Goal: Book appointment/travel/reservation

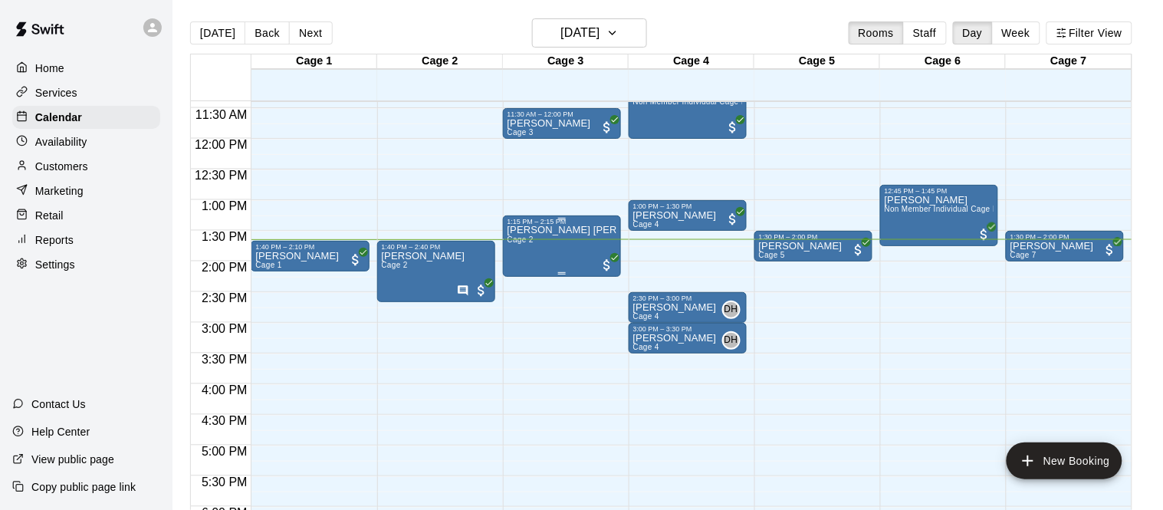
scroll to position [700, 0]
click at [330, 255] on p "[PERSON_NAME]" at bounding box center [297, 255] width 84 height 0
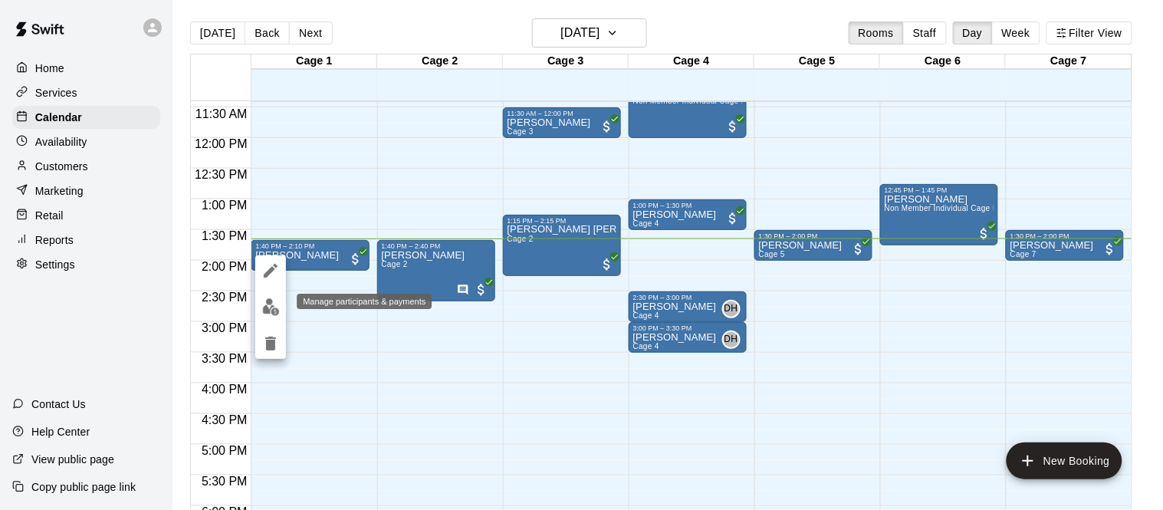
click at [270, 304] on img "edit" at bounding box center [271, 307] width 18 height 18
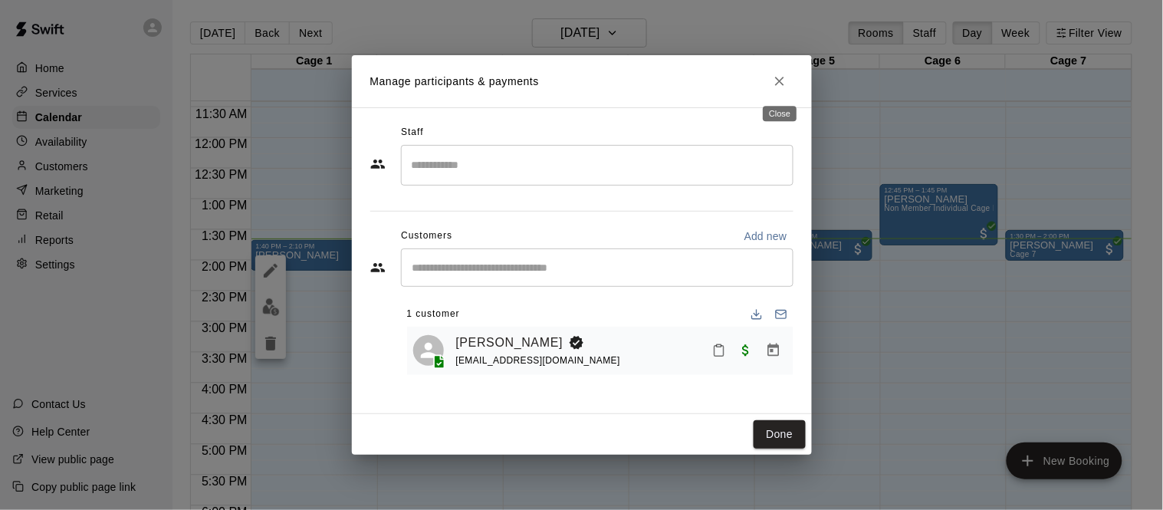
click at [781, 77] on icon "Close" at bounding box center [779, 81] width 15 height 15
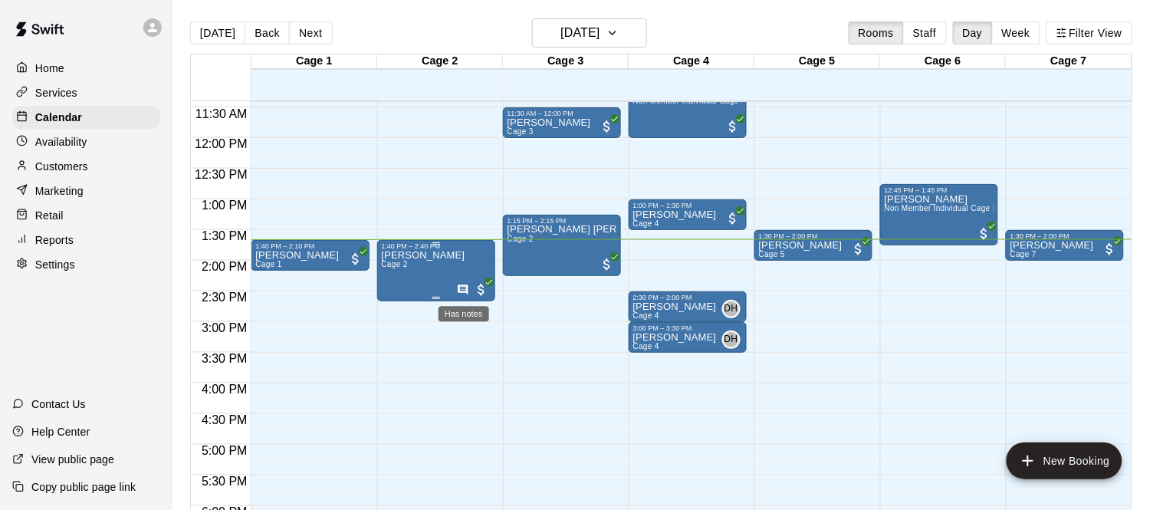
click at [459, 287] on icon "Has notes" at bounding box center [463, 290] width 12 height 12
click at [438, 255] on div at bounding box center [581, 255] width 1163 height 510
click at [438, 255] on p "[PERSON_NAME]" at bounding box center [424, 255] width 84 height 0
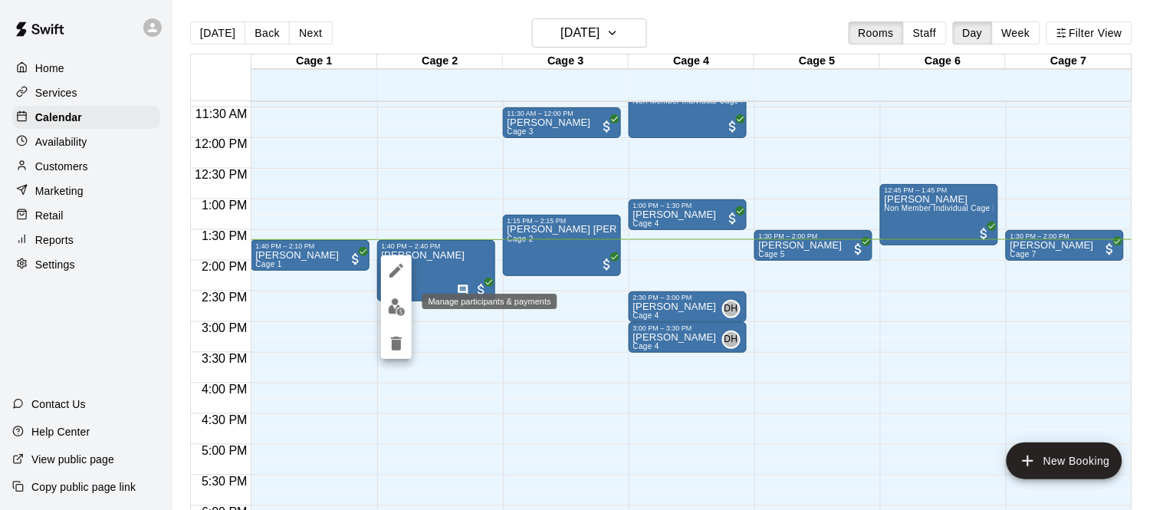
click at [395, 309] on img "edit" at bounding box center [397, 307] width 18 height 18
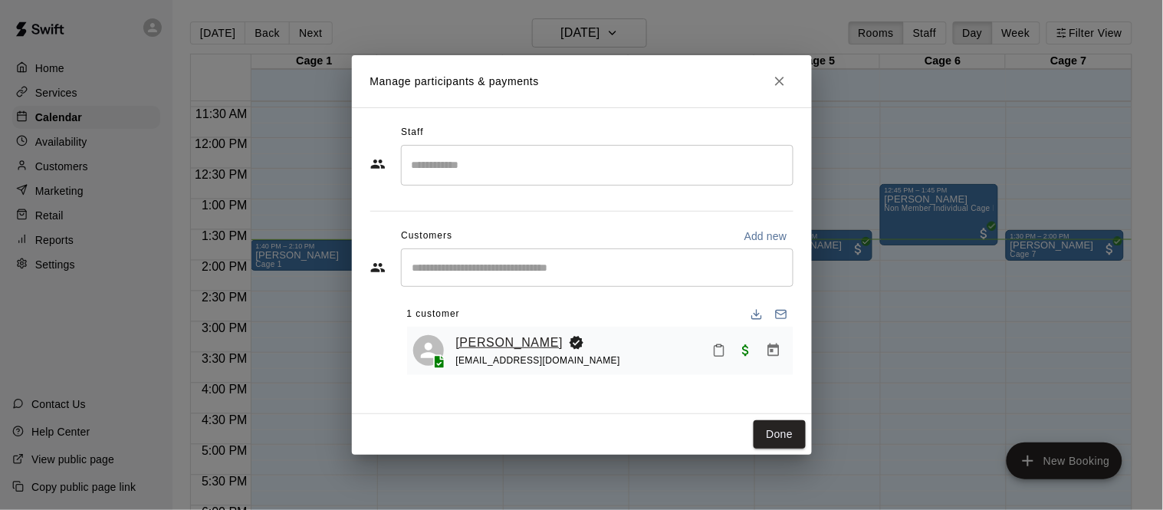
click at [524, 340] on link "[PERSON_NAME]" at bounding box center [509, 343] width 107 height 20
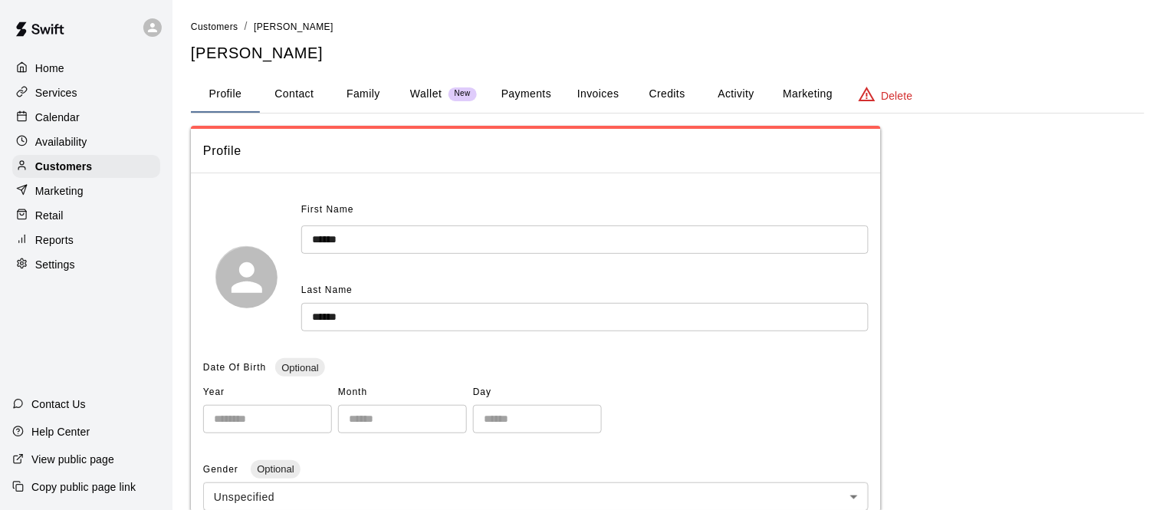
click at [301, 104] on button "Contact" at bounding box center [294, 94] width 69 height 37
select select "**"
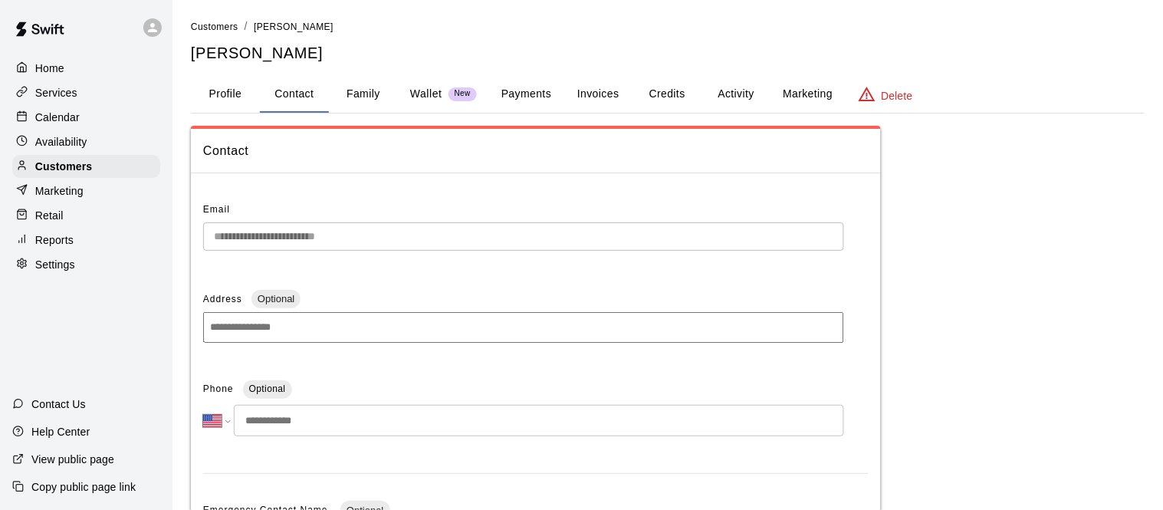
click at [513, 90] on button "Payments" at bounding box center [526, 94] width 74 height 37
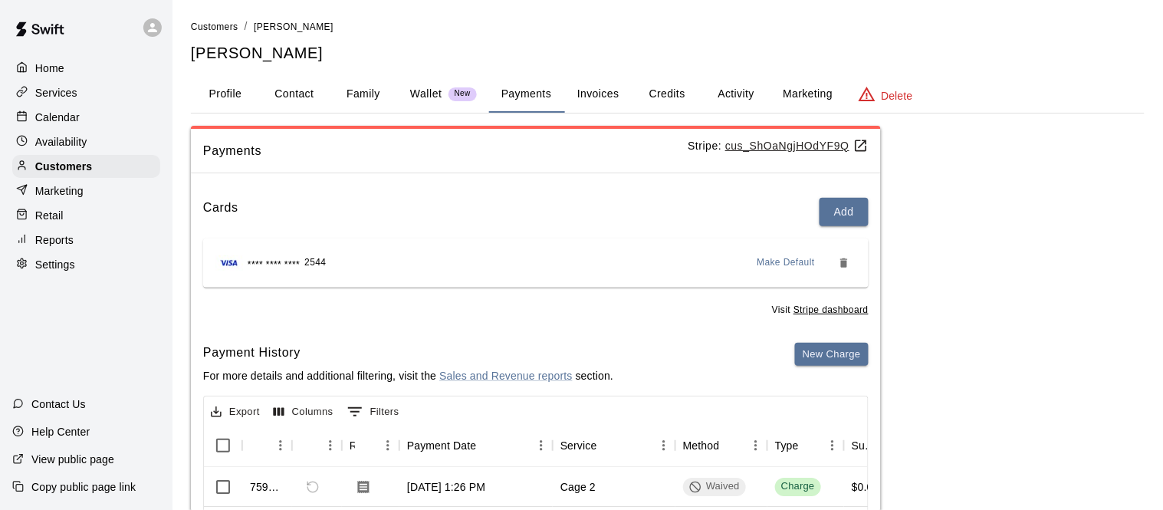
click at [617, 94] on button "Invoices" at bounding box center [598, 94] width 69 height 37
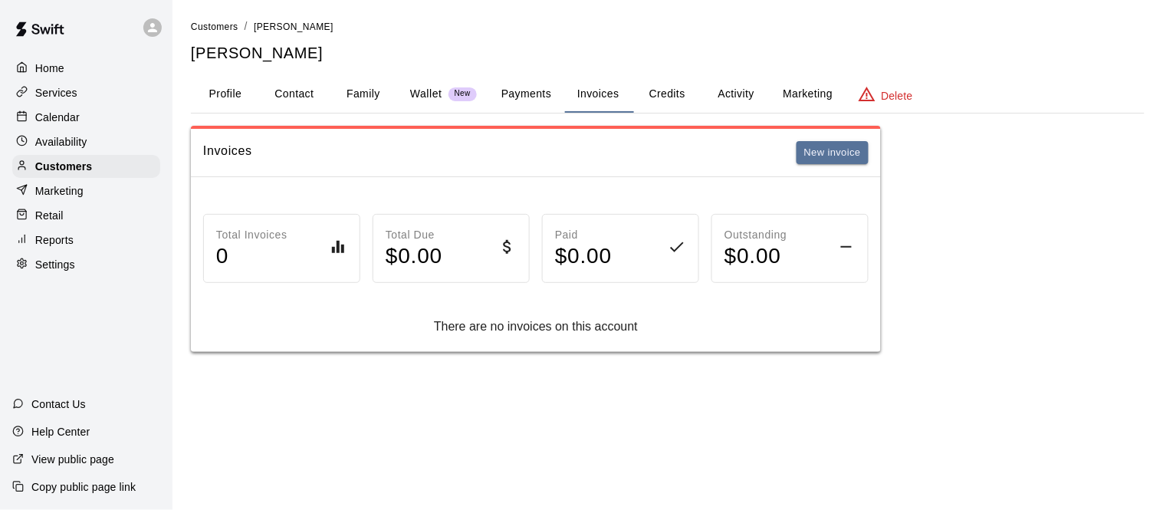
click at [703, 93] on button "Activity" at bounding box center [736, 94] width 69 height 37
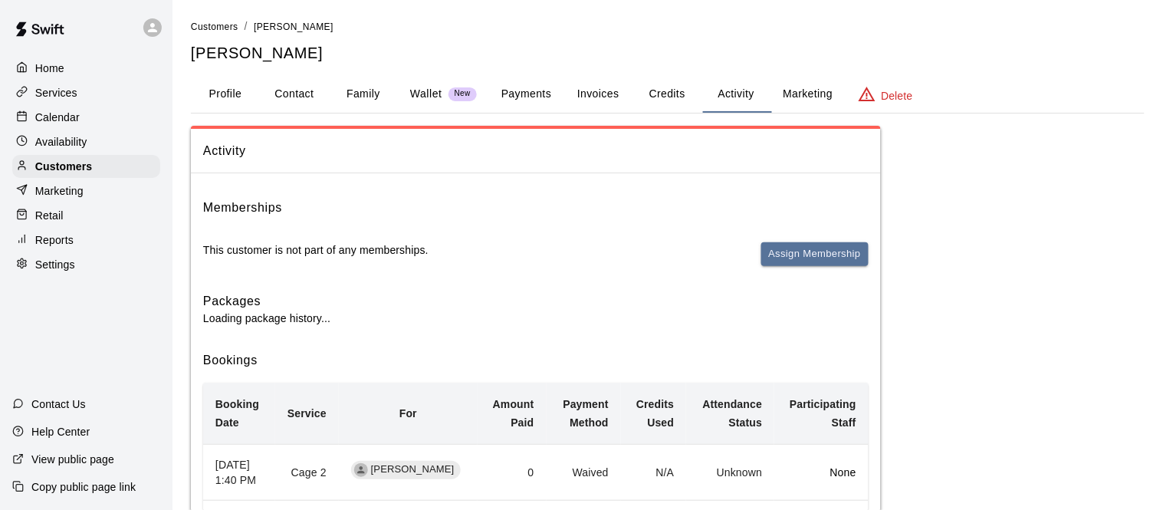
click at [694, 98] on button "Credits" at bounding box center [667, 94] width 69 height 37
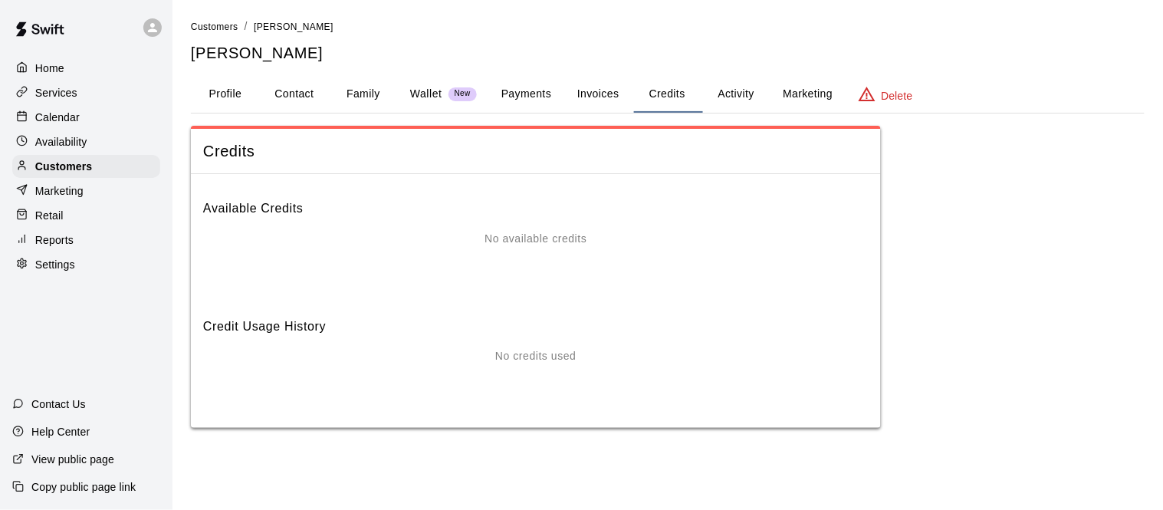
click at [230, 99] on button "Profile" at bounding box center [225, 94] width 69 height 37
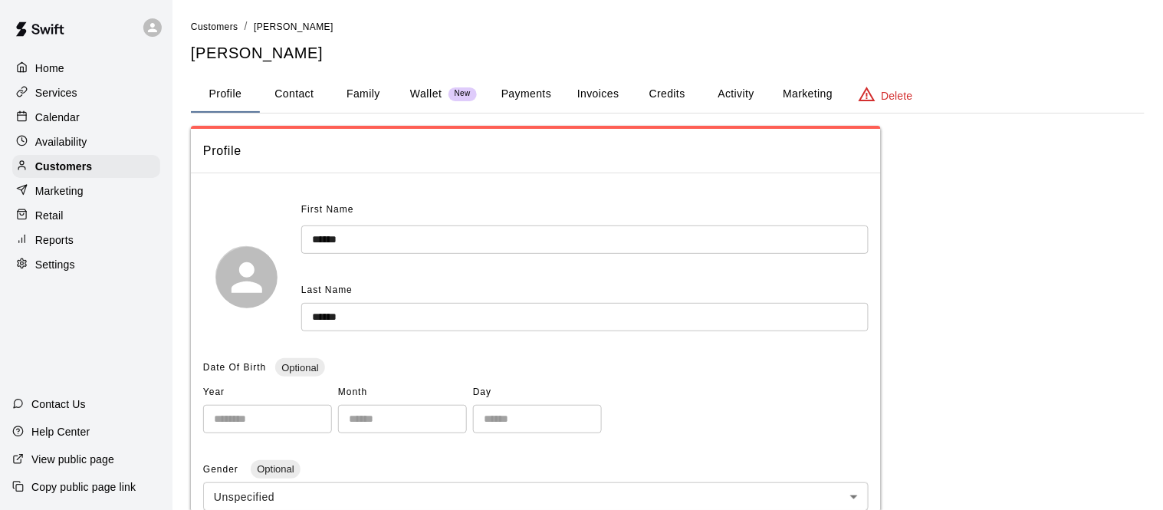
click at [68, 116] on p "Calendar" at bounding box center [57, 117] width 44 height 15
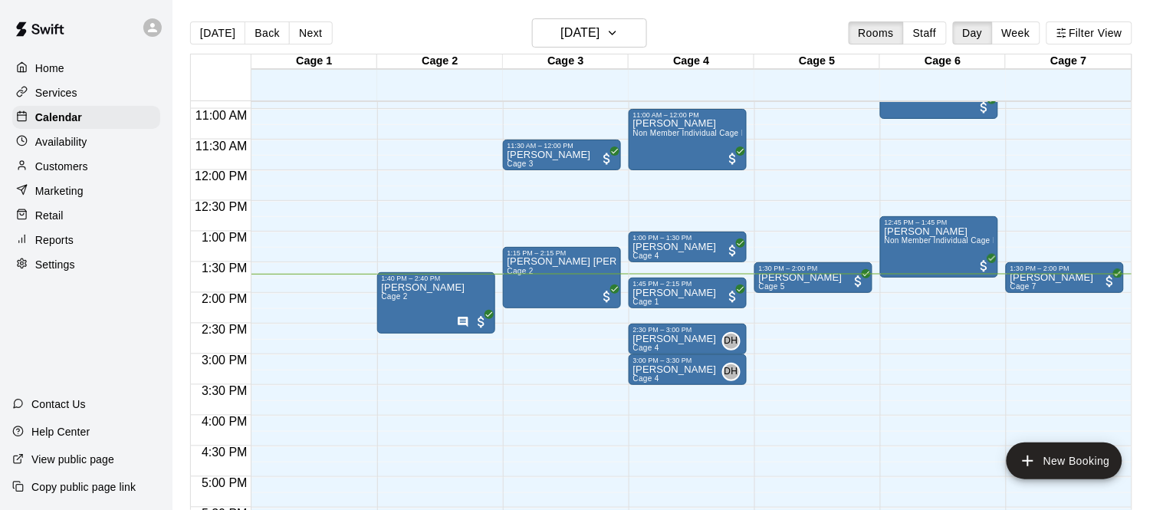
scroll to position [667, 0]
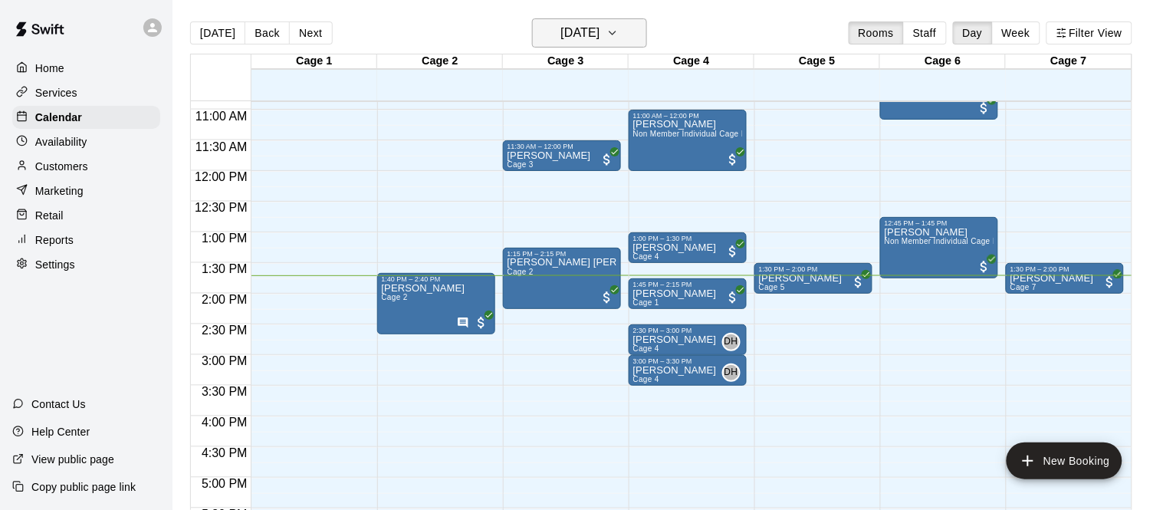
click at [619, 37] on icon "button" at bounding box center [613, 33] width 12 height 18
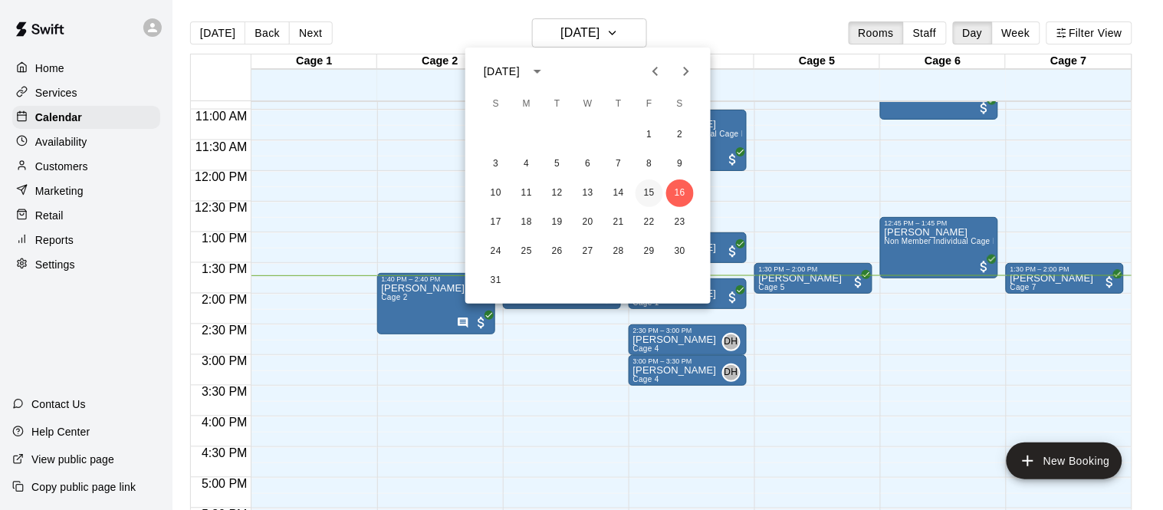
click at [656, 192] on button "15" at bounding box center [650, 193] width 28 height 28
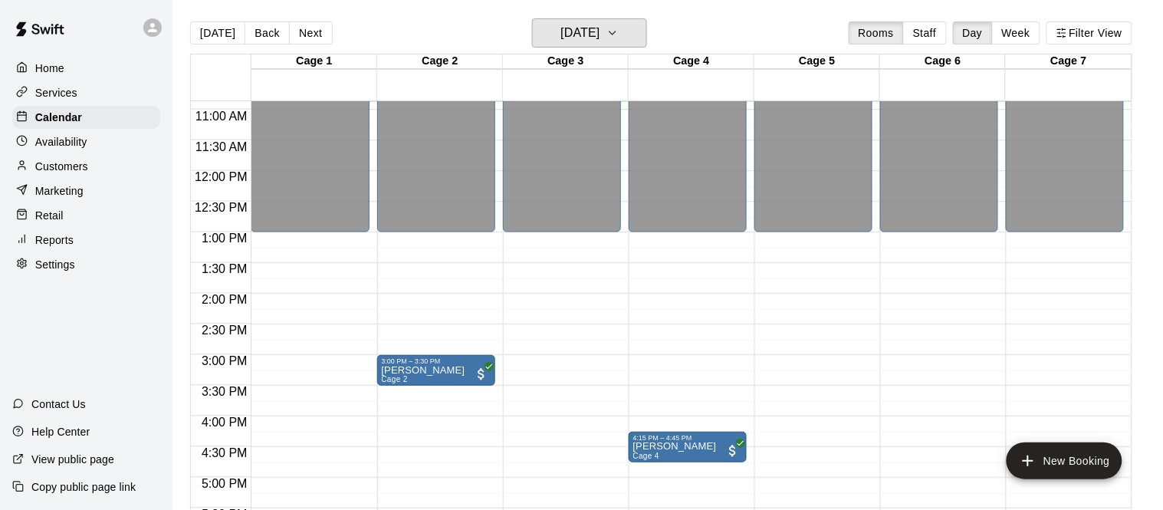
scroll to position [1045, 0]
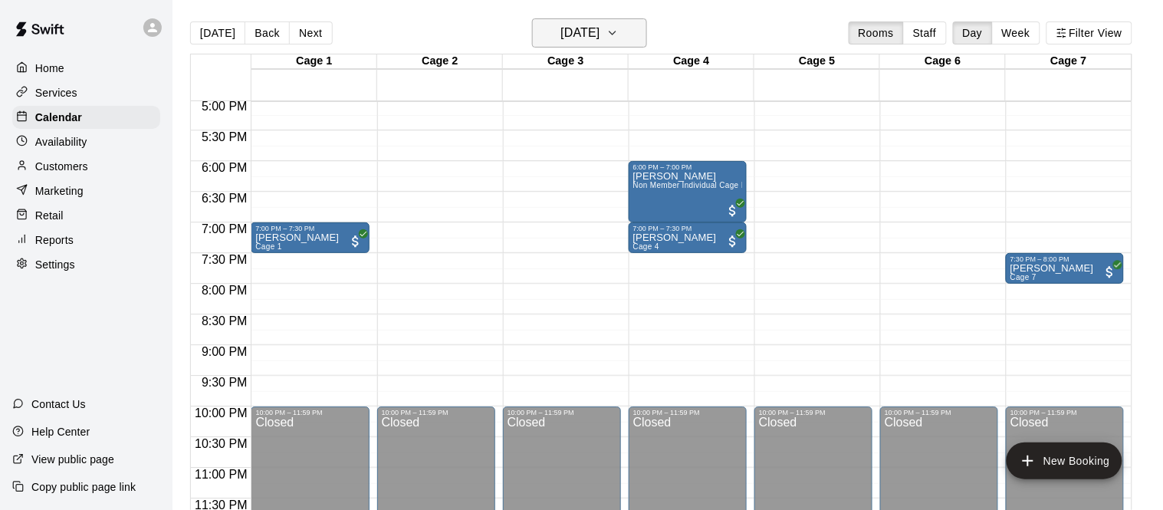
click at [600, 33] on h6 "[DATE]" at bounding box center [579, 32] width 39 height 21
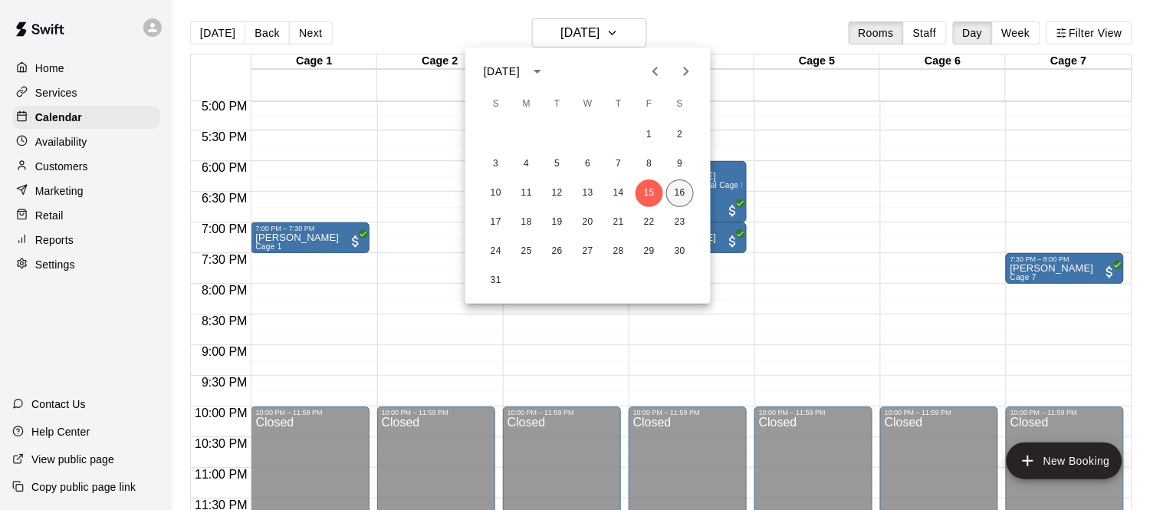
click at [679, 196] on button "16" at bounding box center [680, 193] width 28 height 28
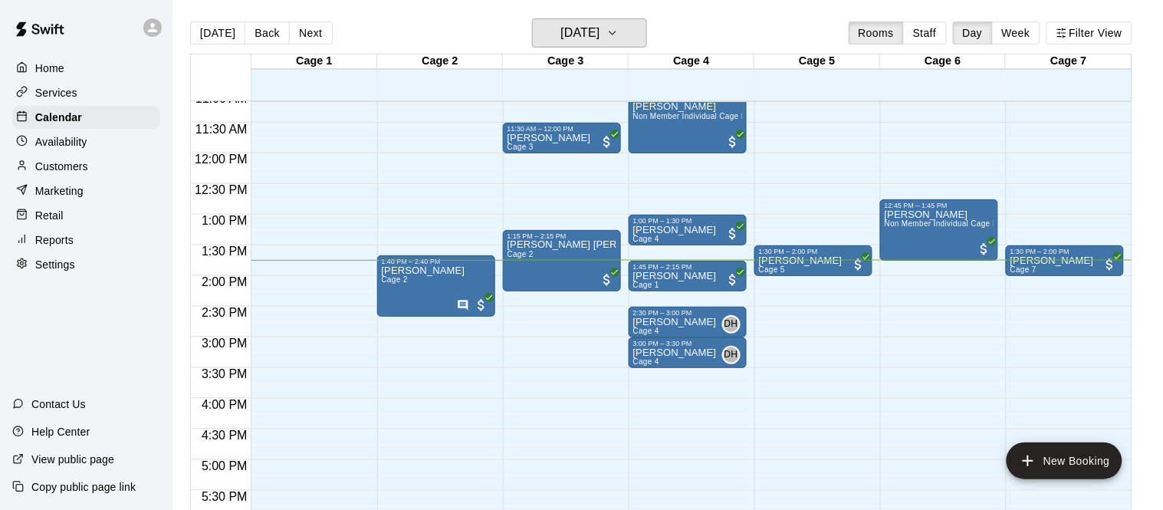
scroll to position [677, 0]
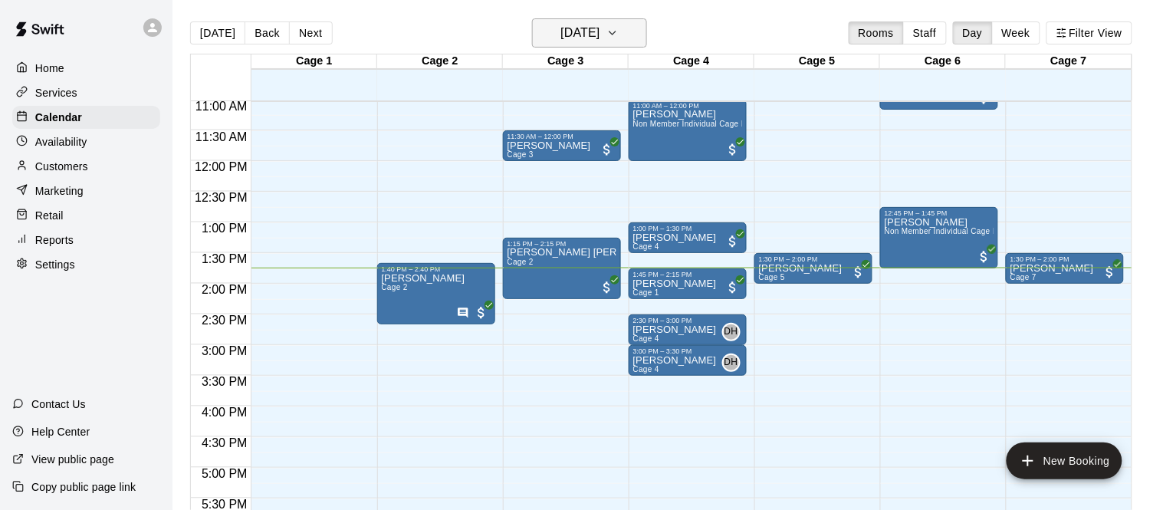
click at [577, 29] on h6 "[DATE]" at bounding box center [579, 32] width 39 height 21
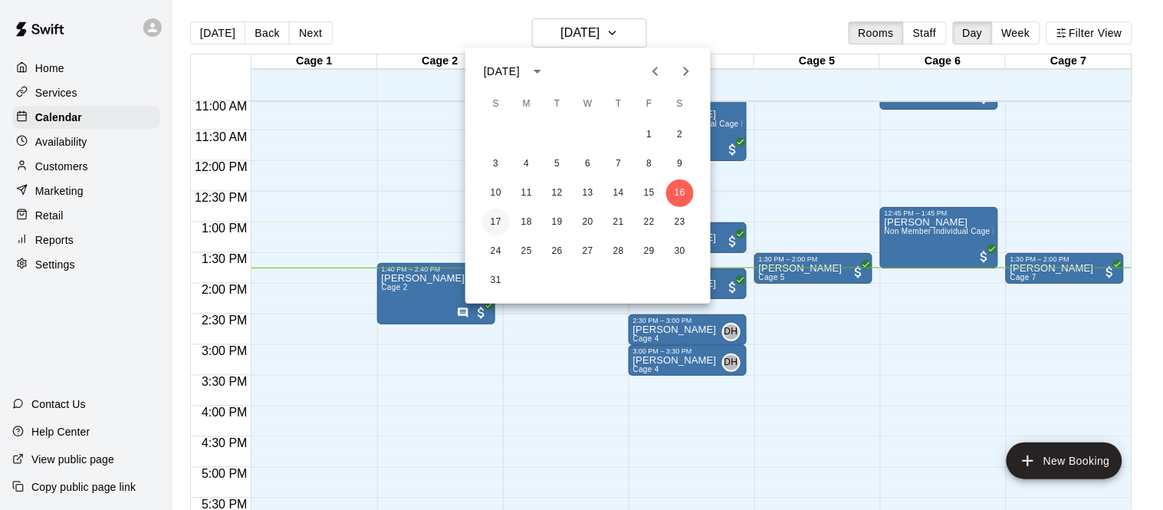
click at [492, 218] on button "17" at bounding box center [496, 223] width 28 height 28
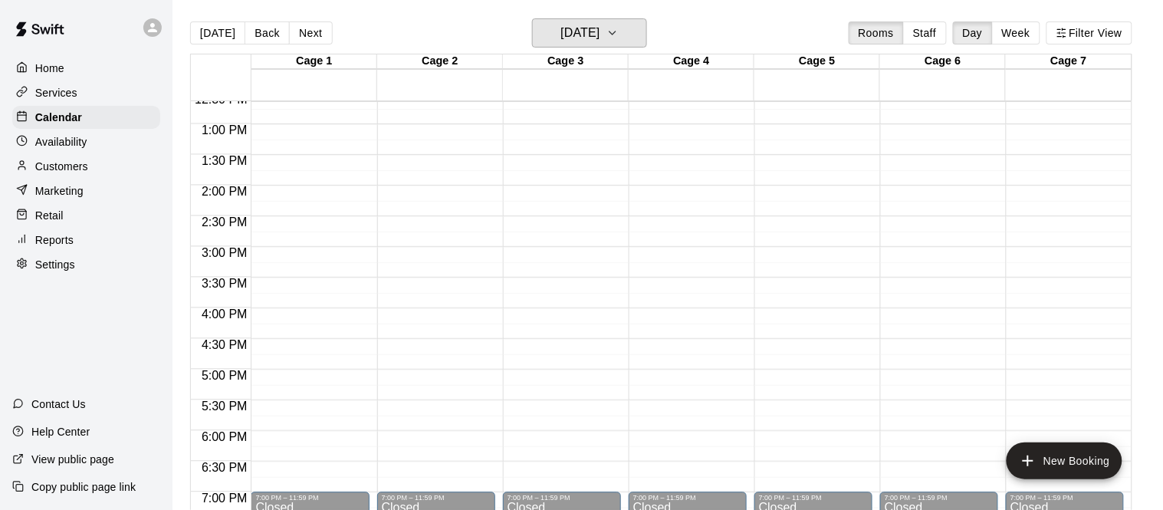
scroll to position [780, 0]
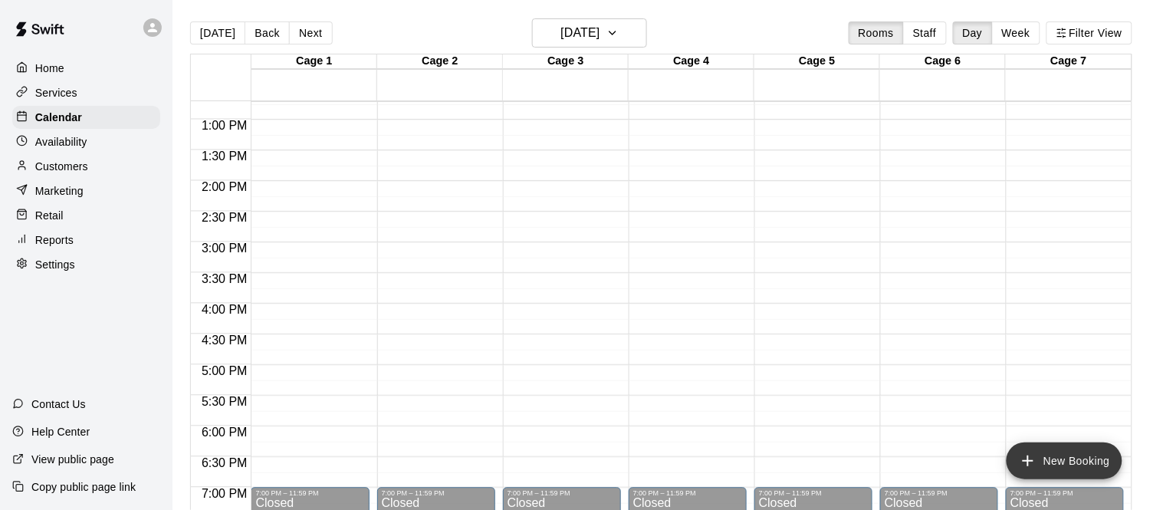
click at [1068, 457] on button "New Booking" at bounding box center [1065, 460] width 116 height 37
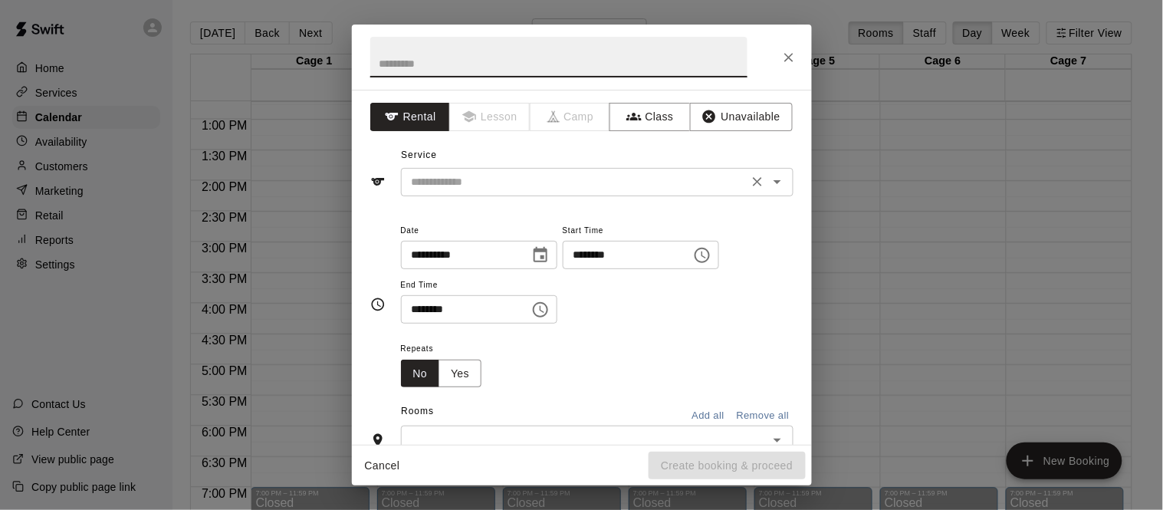
click at [462, 176] on input "text" at bounding box center [575, 182] width 338 height 19
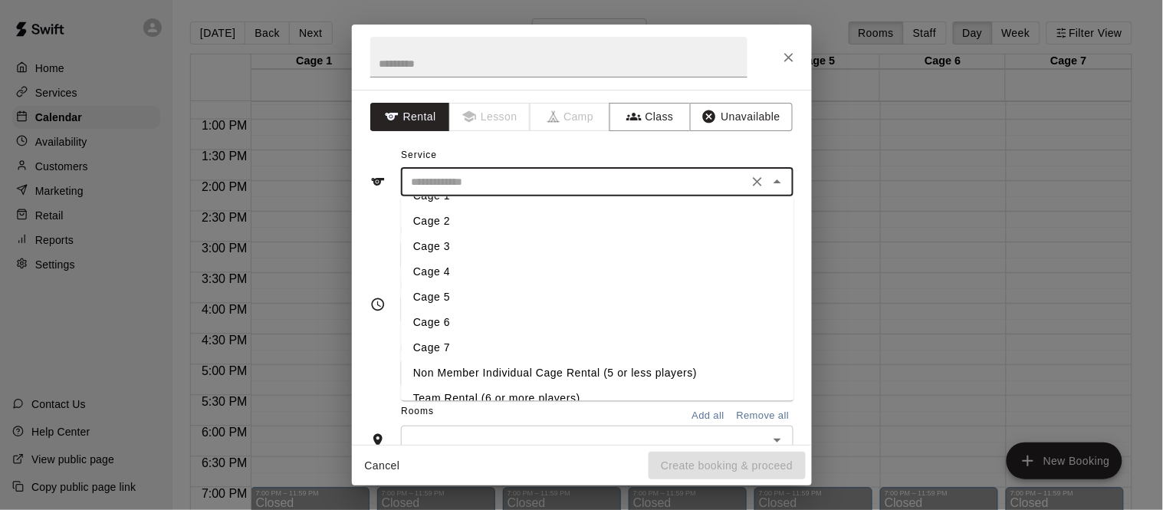
scroll to position [25, 0]
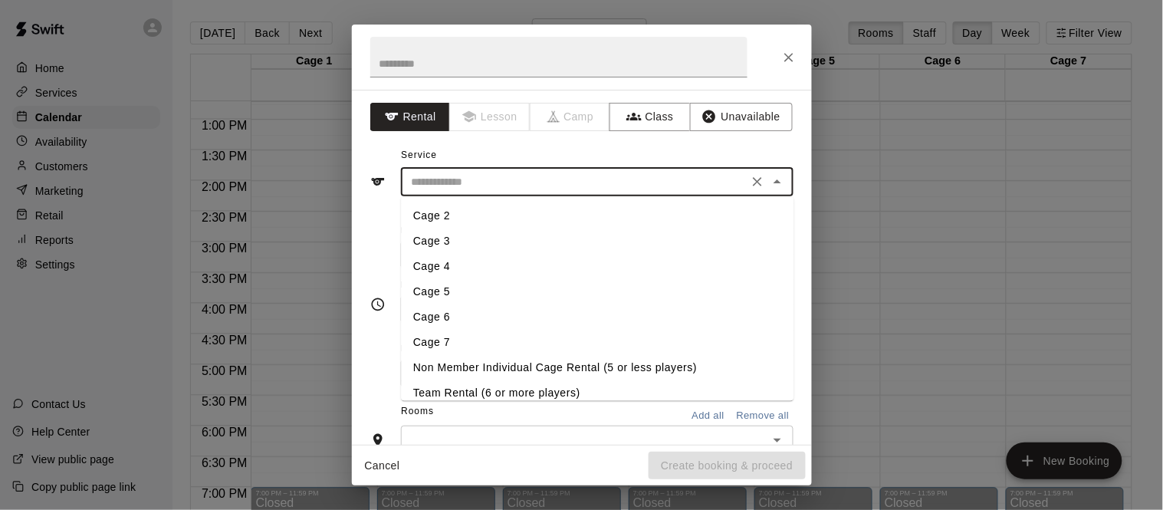
click at [452, 239] on li "Cage 3" at bounding box center [597, 240] width 393 height 25
type input "******"
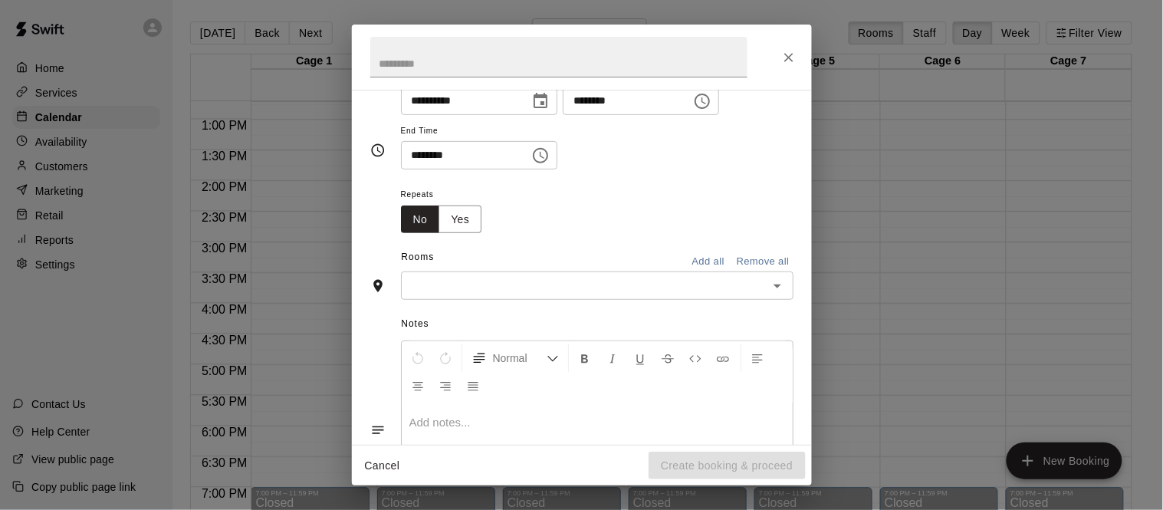
scroll to position [159, 0]
click at [560, 291] on input "text" at bounding box center [585, 280] width 358 height 19
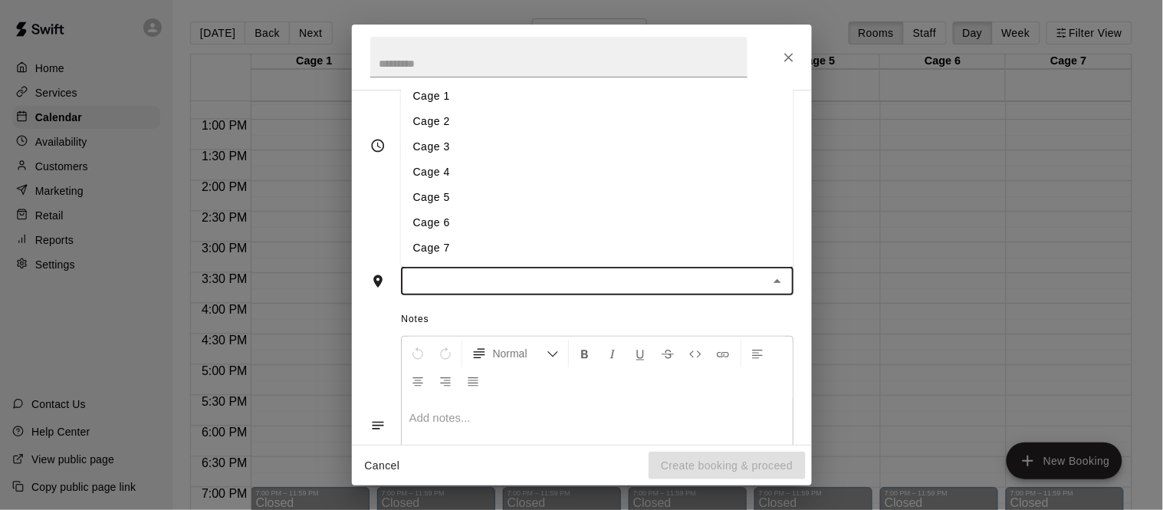
click at [438, 160] on li "Cage 3" at bounding box center [597, 147] width 393 height 25
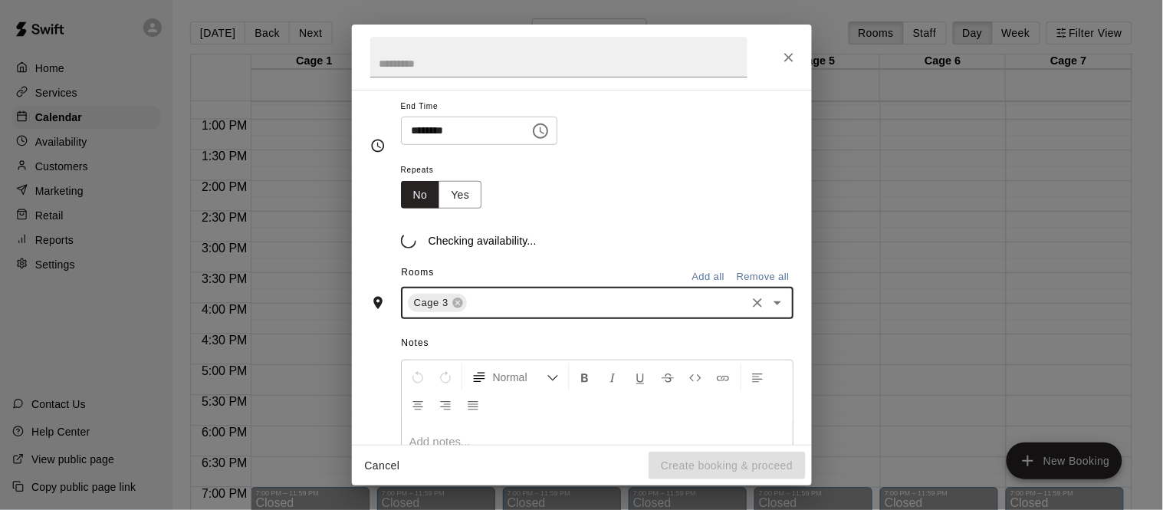
scroll to position [188, 0]
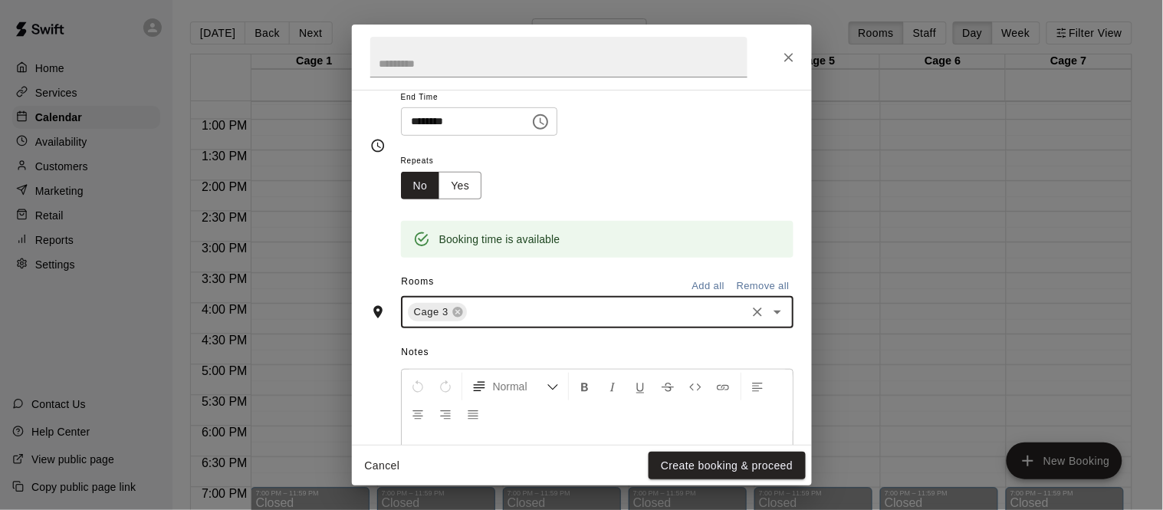
click at [508, 322] on input "text" at bounding box center [606, 312] width 274 height 19
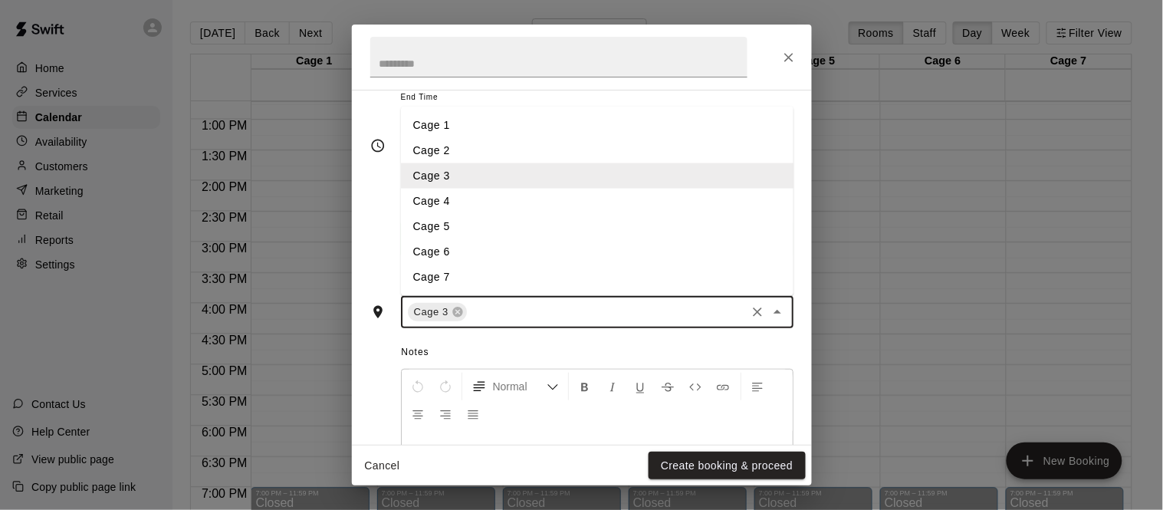
click at [458, 214] on li "Cage 4" at bounding box center [597, 201] width 393 height 25
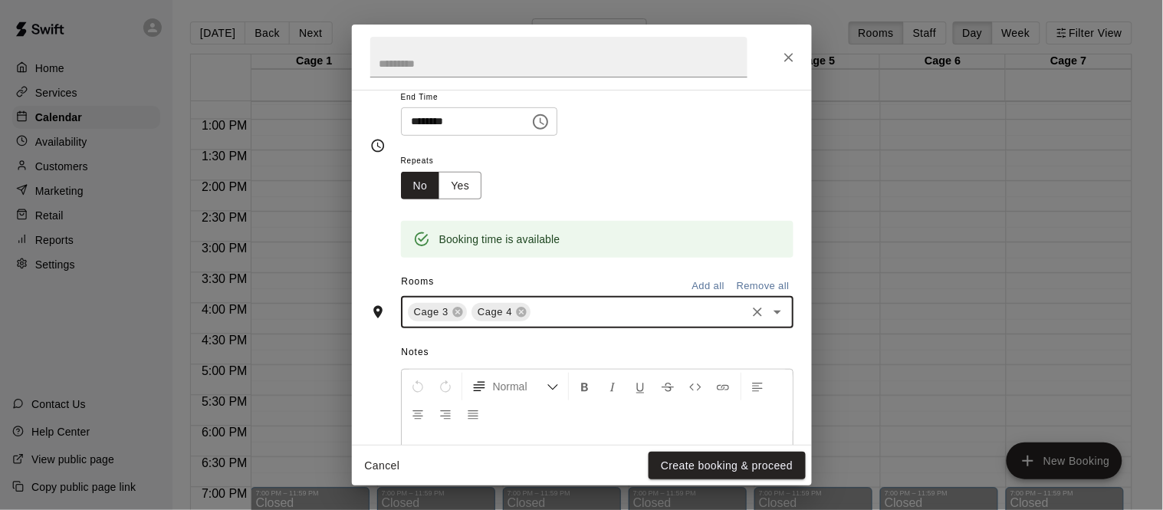
scroll to position [373, 0]
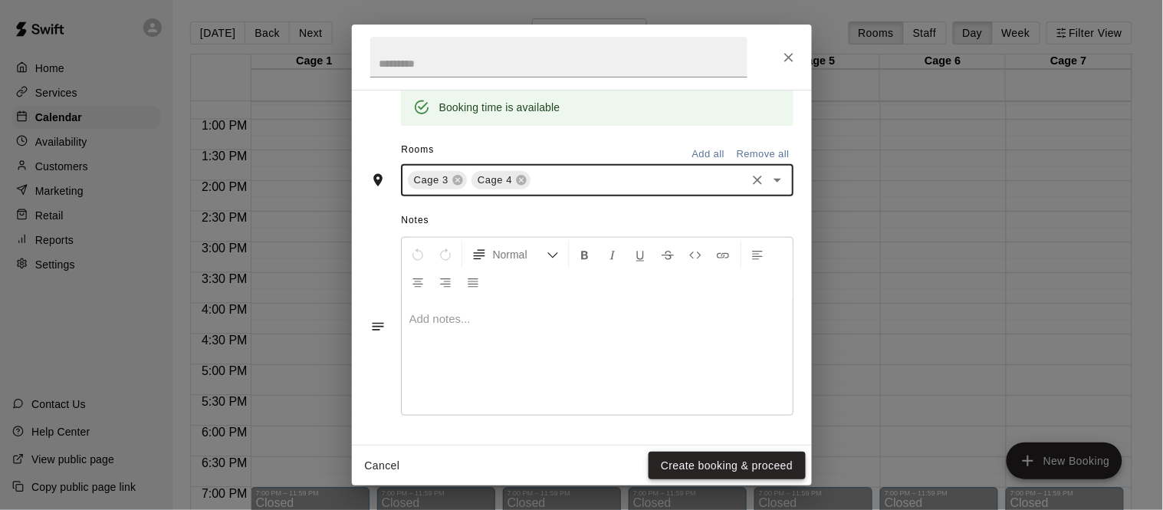
click at [708, 456] on button "Create booking & proceed" at bounding box center [727, 466] width 156 height 28
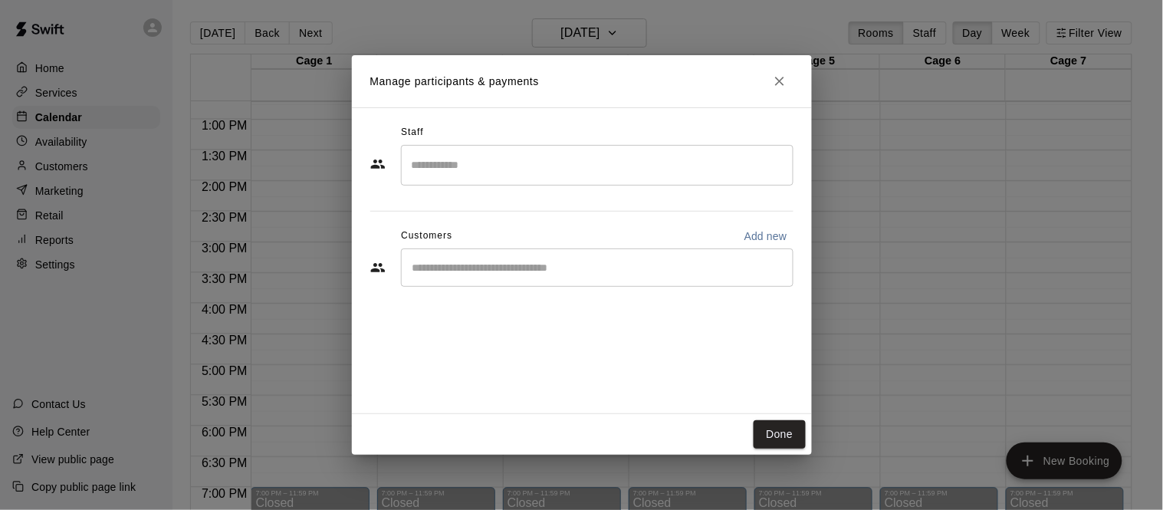
click at [483, 268] on input "Start typing to search customers..." at bounding box center [597, 267] width 379 height 15
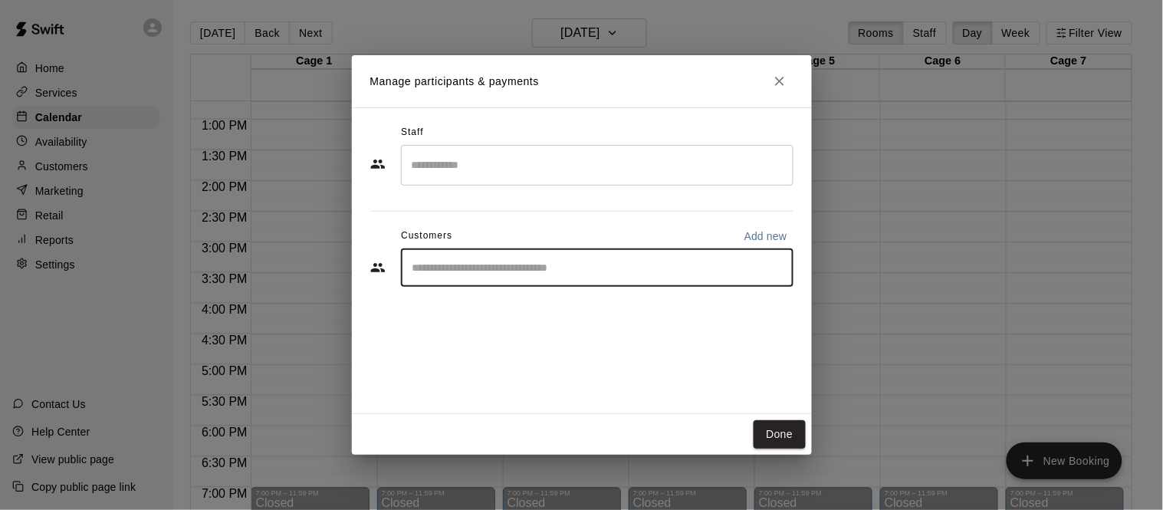
click at [762, 233] on p "Add new" at bounding box center [766, 235] width 43 height 15
select select "**"
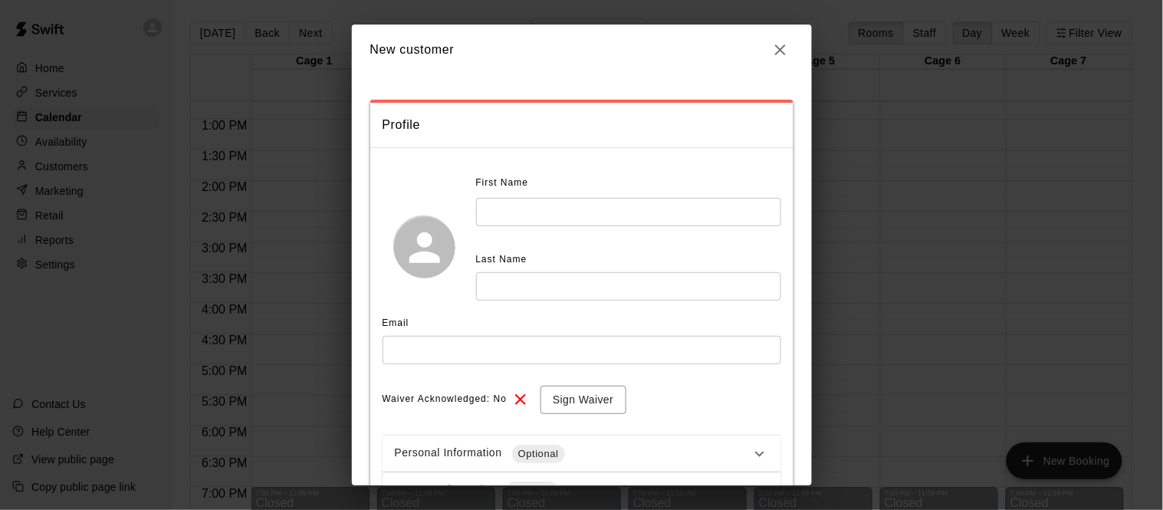
click at [551, 208] on input "text" at bounding box center [628, 212] width 305 height 28
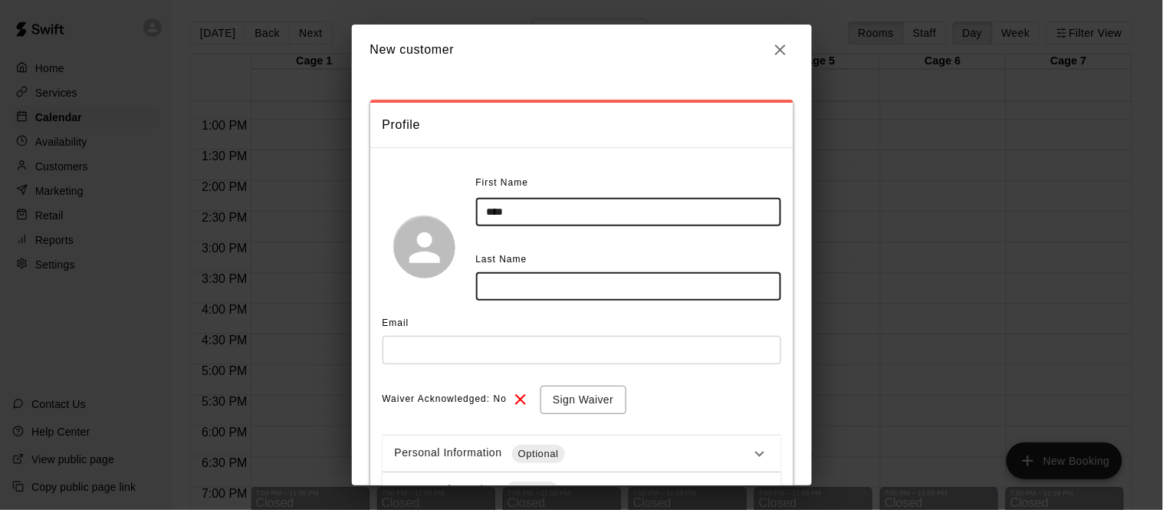
type input "****"
type input "******"
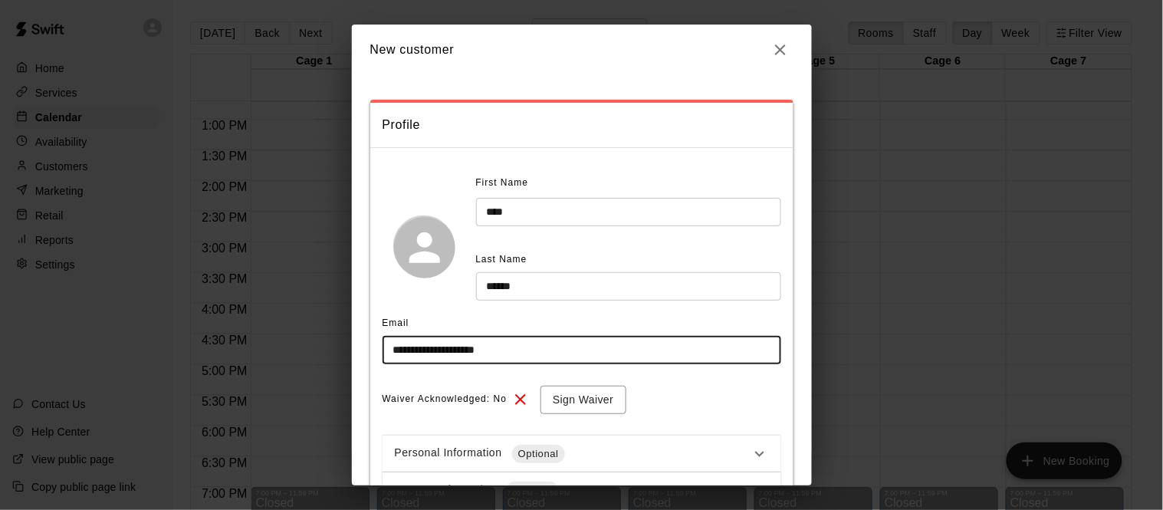
type input "**********"
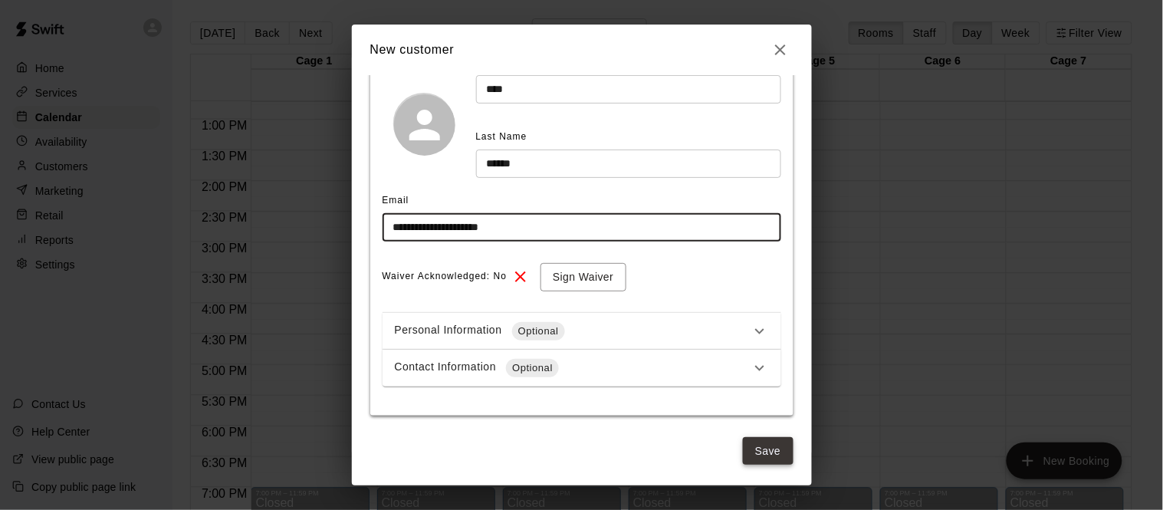
click at [760, 445] on button "Save" at bounding box center [768, 451] width 51 height 28
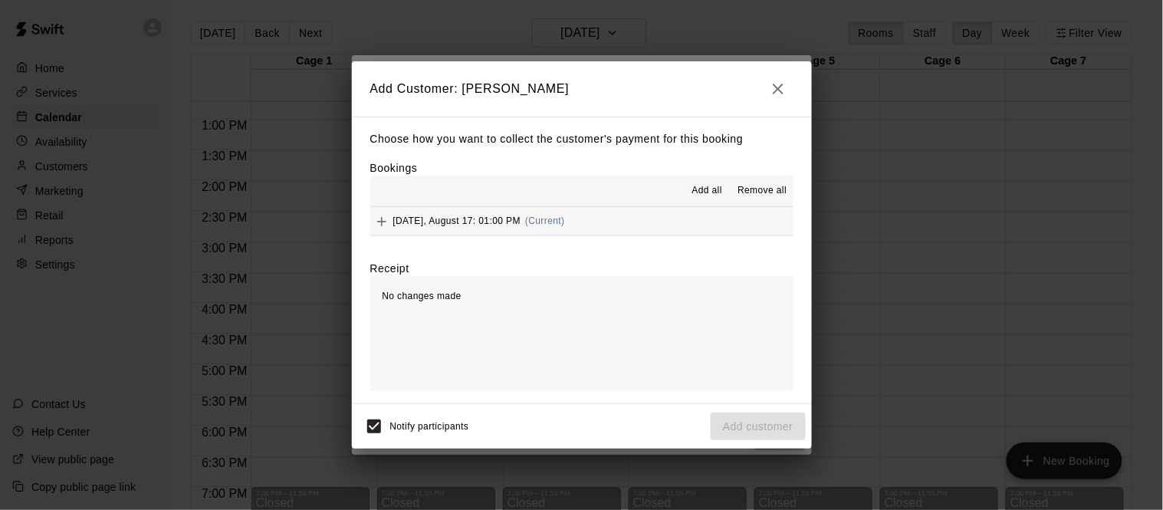
click at [497, 226] on div "[DATE], August 17: 01:00 PM (Current)" at bounding box center [467, 221] width 195 height 23
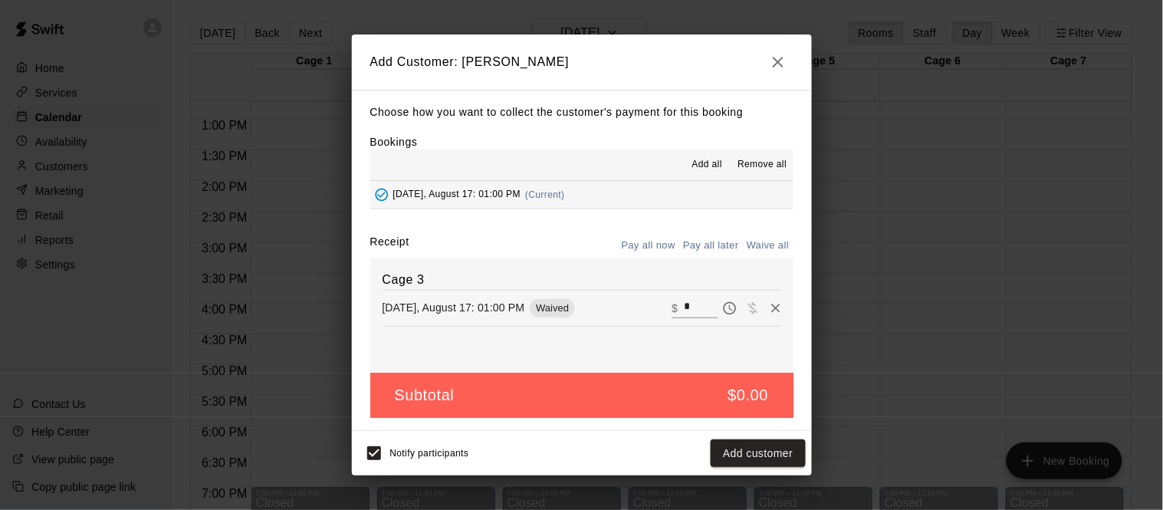
click at [679, 304] on div "​ $ *" at bounding box center [695, 308] width 46 height 20
type input "***"
click at [711, 247] on button "Pay all later" at bounding box center [711, 246] width 64 height 24
click at [769, 449] on button "Add customer" at bounding box center [758, 453] width 94 height 28
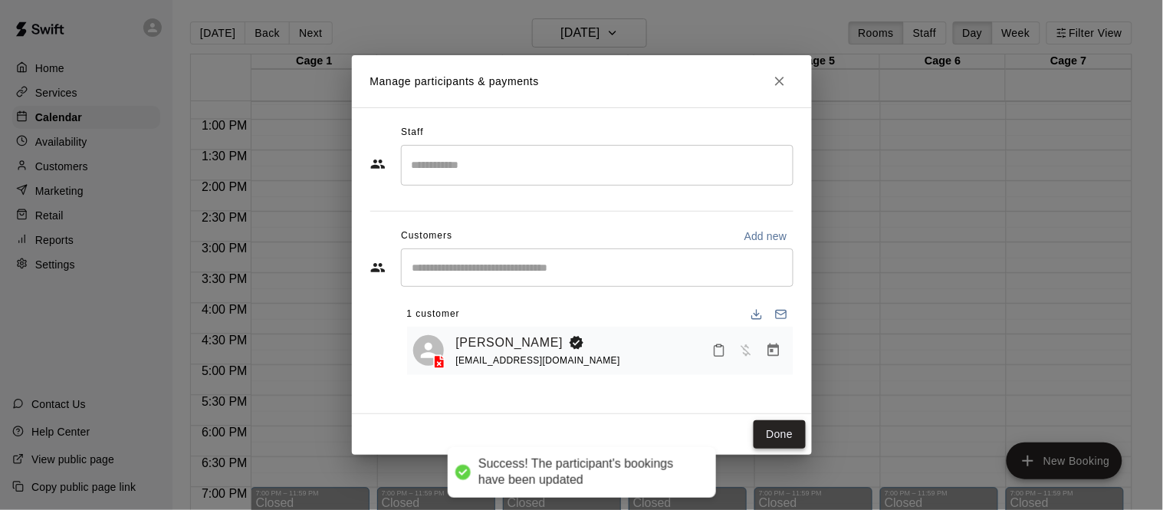
click at [776, 436] on button "Done" at bounding box center [779, 434] width 51 height 28
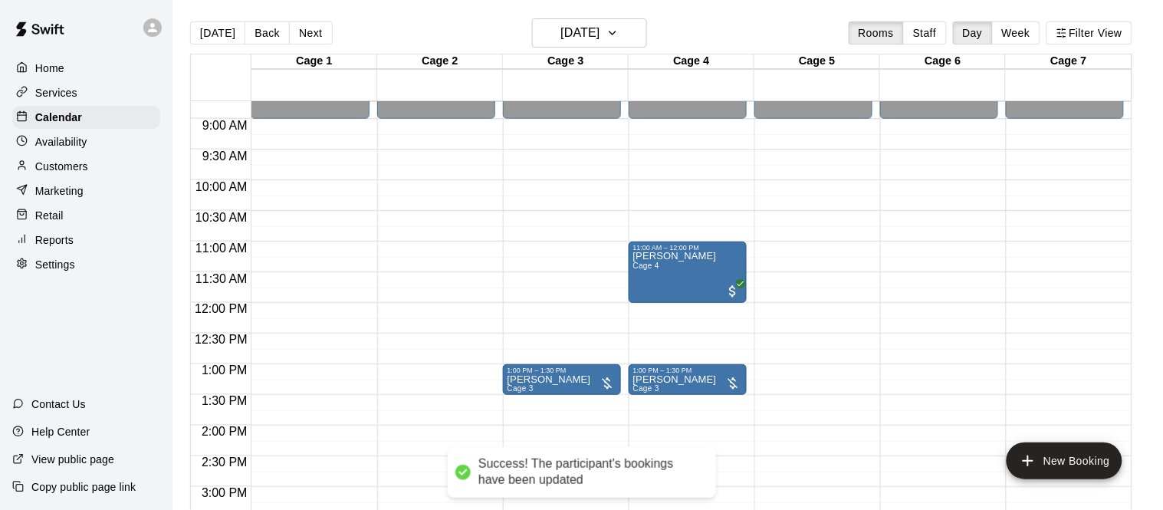
scroll to position [520, 0]
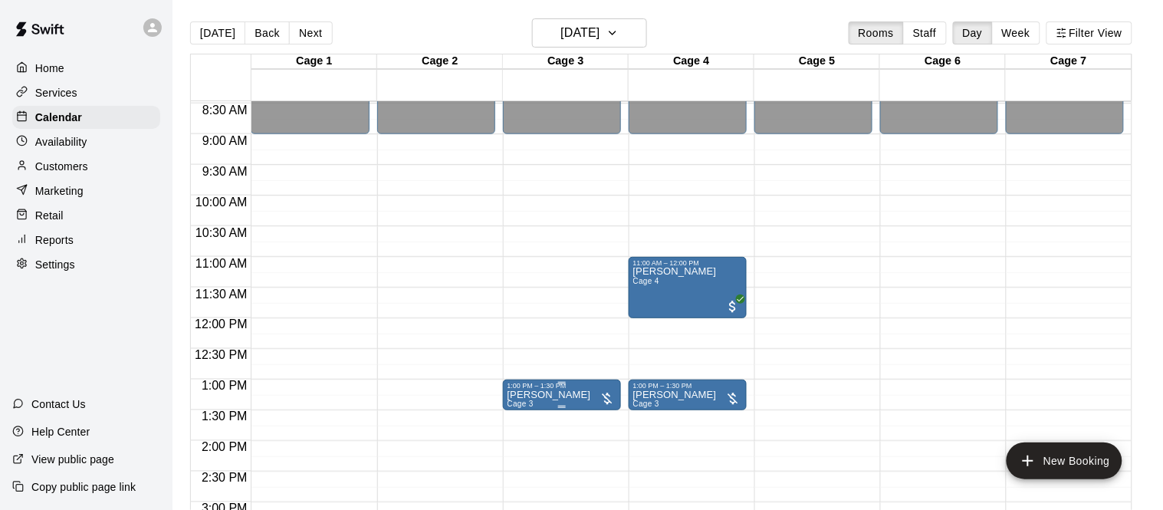
click at [521, 402] on icon "edit" at bounding box center [523, 405] width 18 height 18
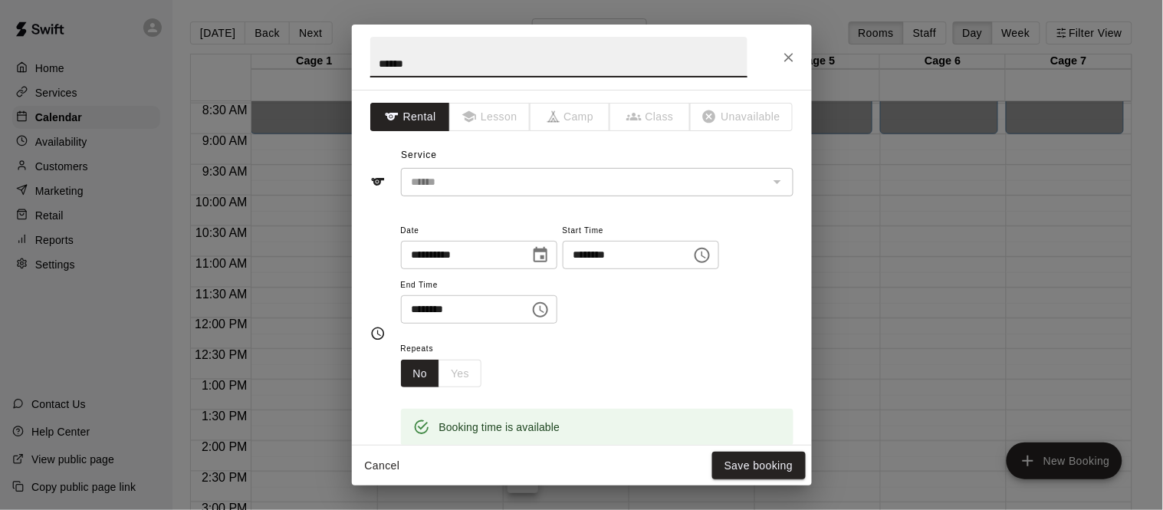
click at [563, 269] on input "********" at bounding box center [622, 255] width 118 height 28
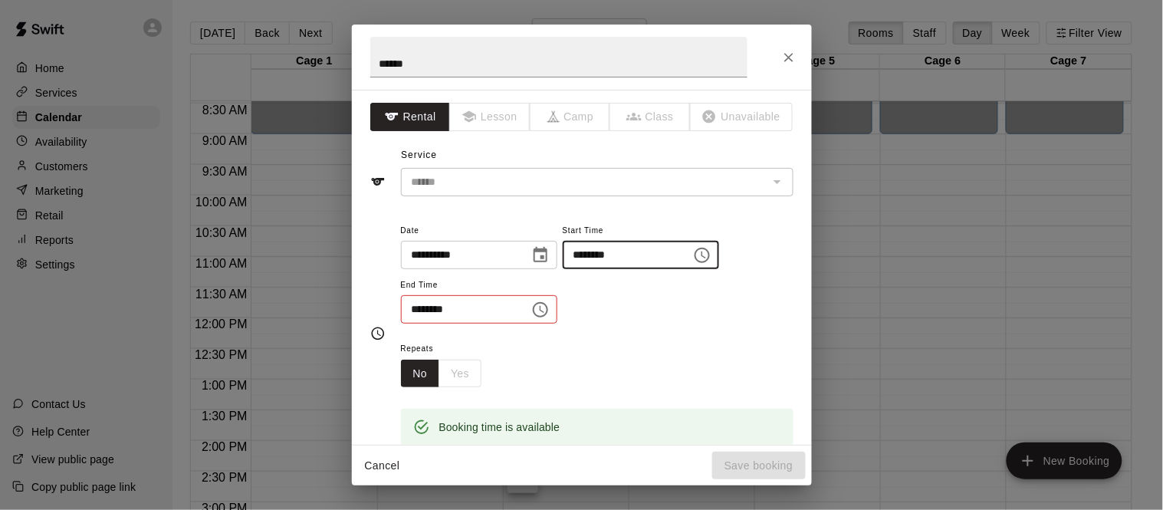
type input "********"
click at [416, 324] on input "********" at bounding box center [460, 309] width 118 height 28
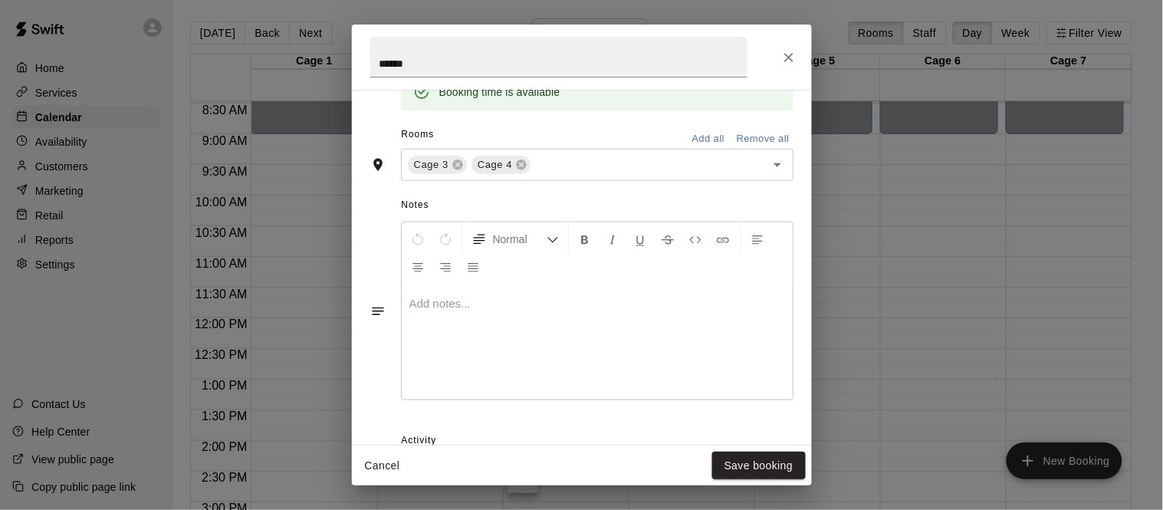
scroll to position [515, 0]
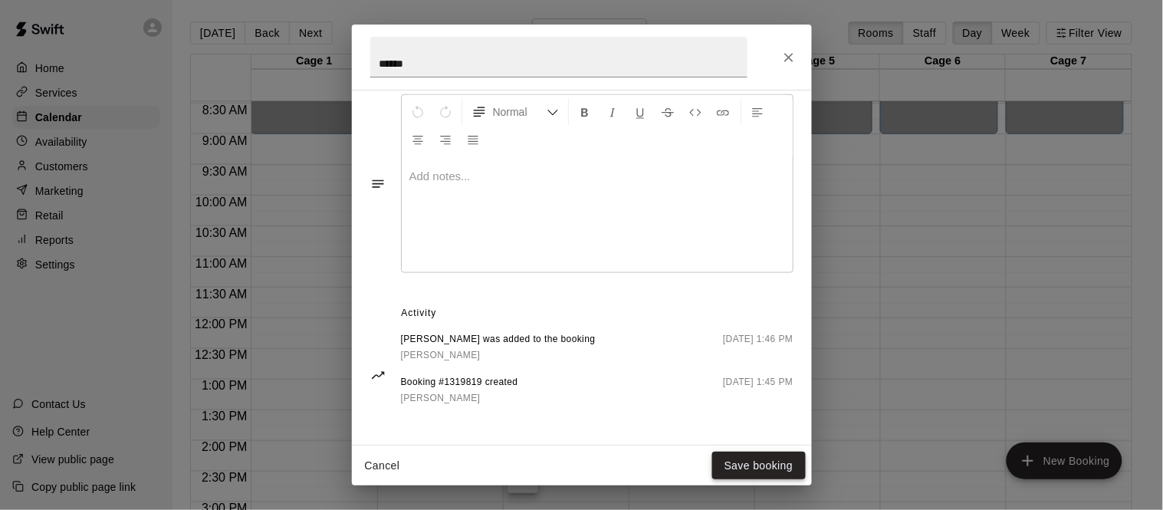
type input "********"
click at [771, 469] on button "Save booking" at bounding box center [759, 466] width 94 height 28
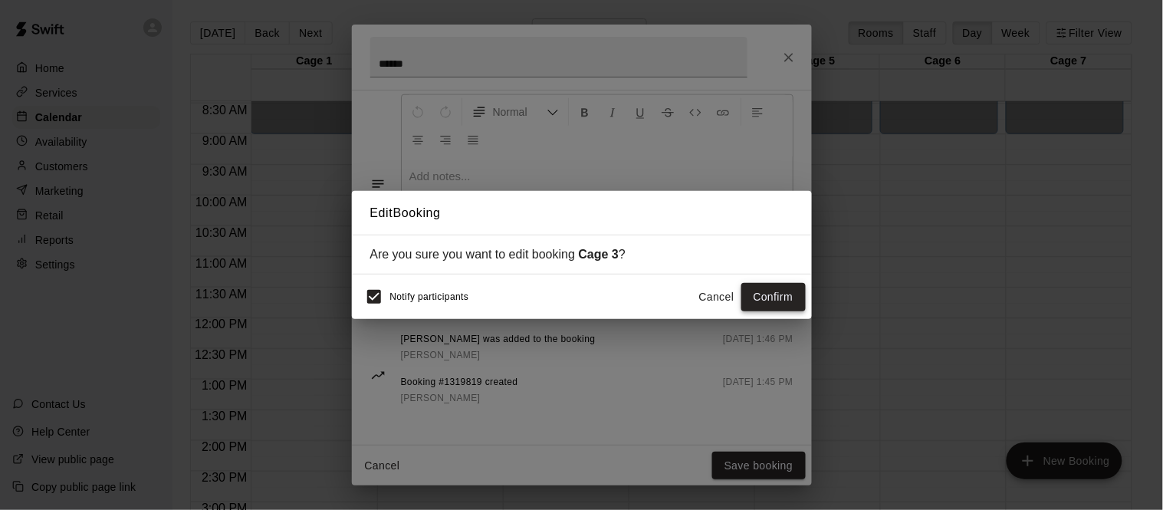
click at [778, 297] on button "Confirm" at bounding box center [773, 297] width 64 height 28
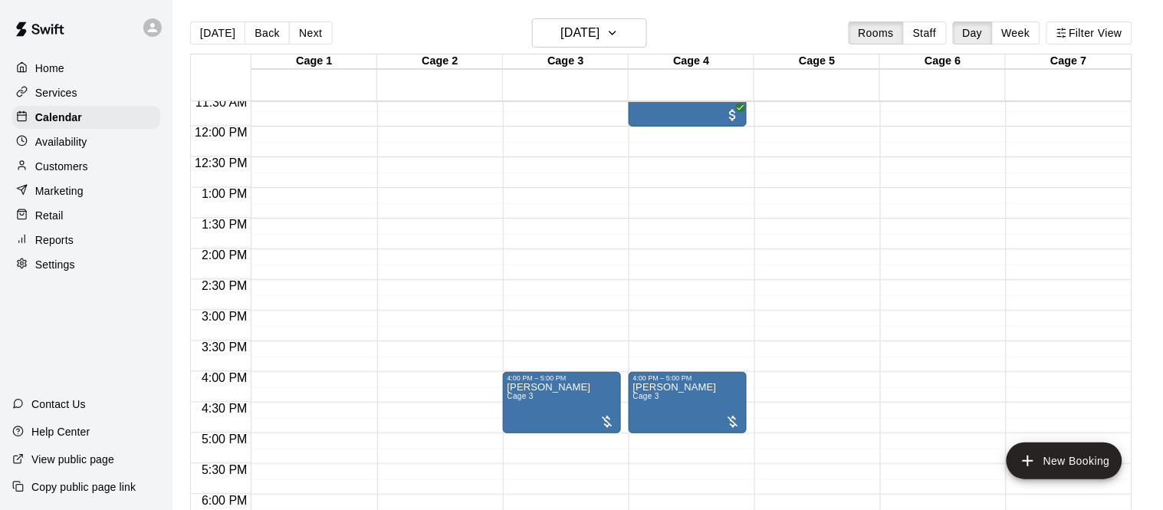
scroll to position [722, 0]
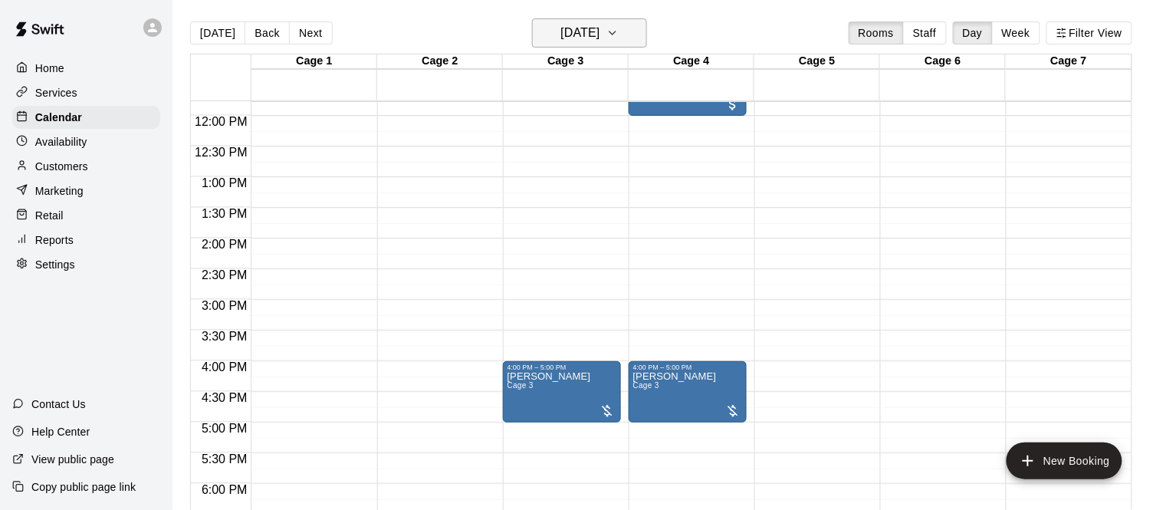
click at [600, 41] on h6 "[DATE]" at bounding box center [579, 32] width 39 height 21
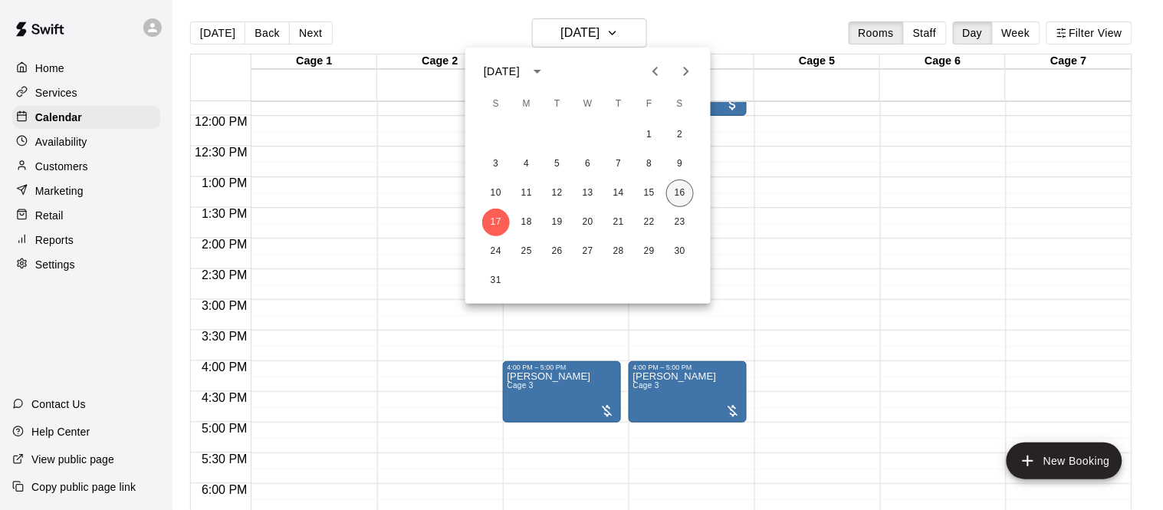
click at [679, 200] on button "16" at bounding box center [680, 193] width 28 height 28
